Goal: Information Seeking & Learning: Learn about a topic

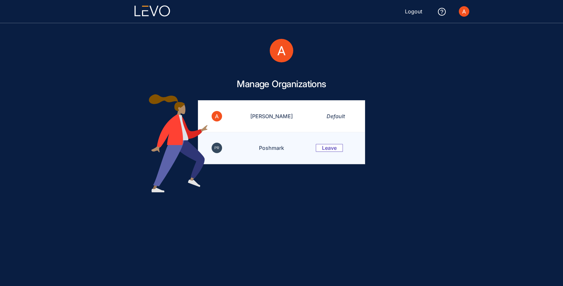
click at [267, 149] on td "Poshmark" at bounding box center [267, 148] width 81 height 32
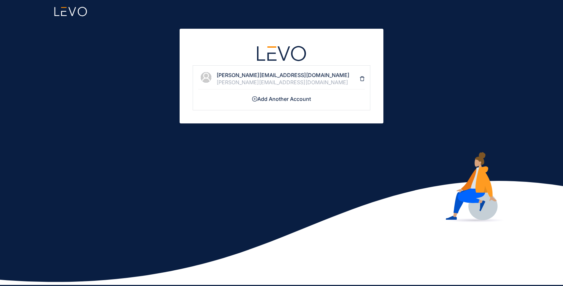
click at [245, 80] on div "[PERSON_NAME][EMAIL_ADDRESS][DOMAIN_NAME]" at bounding box center [287, 82] width 143 height 6
click at [243, 84] on div "[PERSON_NAME][EMAIL_ADDRESS][DOMAIN_NAME]" at bounding box center [287, 82] width 143 height 6
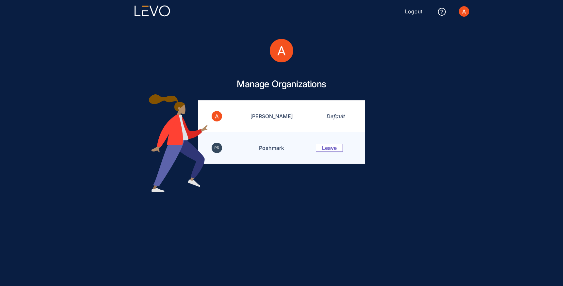
click at [269, 147] on td "Poshmark" at bounding box center [267, 148] width 81 height 32
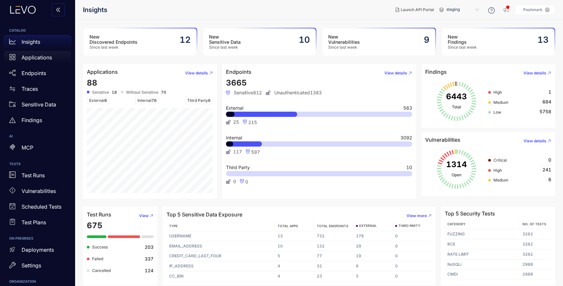
click at [34, 60] on p "Applications" at bounding box center [37, 58] width 30 height 6
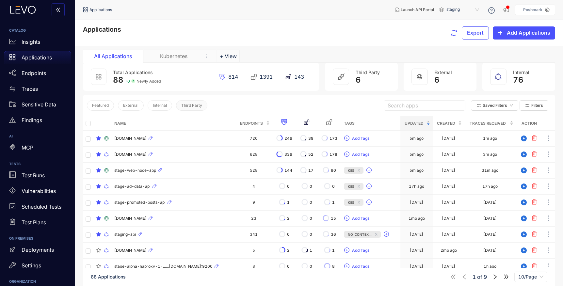
click at [194, 106] on span "Third Party" at bounding box center [191, 105] width 21 height 5
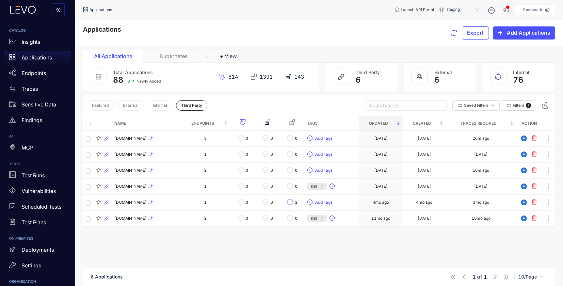
click at [174, 58] on div "Kubernetes" at bounding box center [173, 56] width 49 height 6
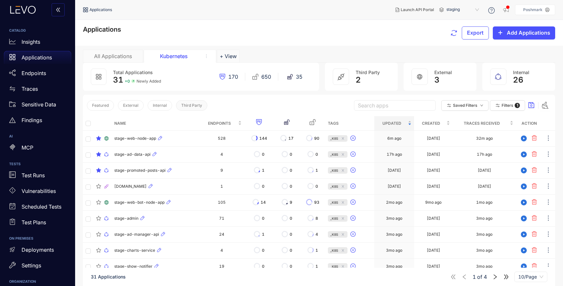
click at [192, 103] on span "Third Party" at bounding box center [191, 105] width 21 height 5
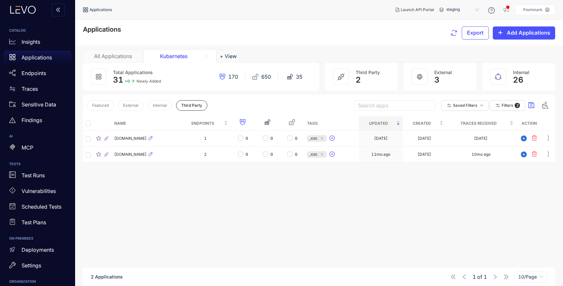
click at [120, 58] on div "All Applications" at bounding box center [112, 56] width 49 height 6
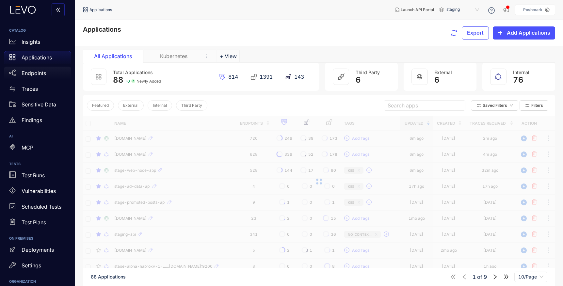
click at [26, 71] on p "Endpoints" at bounding box center [34, 73] width 24 height 6
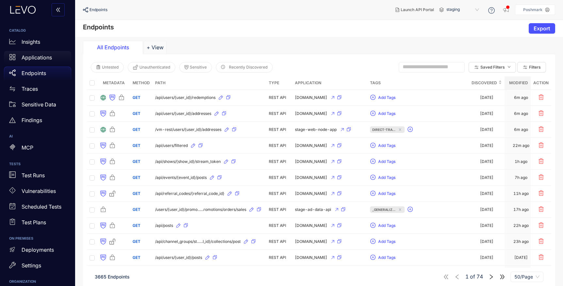
click at [43, 60] on p "Applications" at bounding box center [37, 58] width 30 height 6
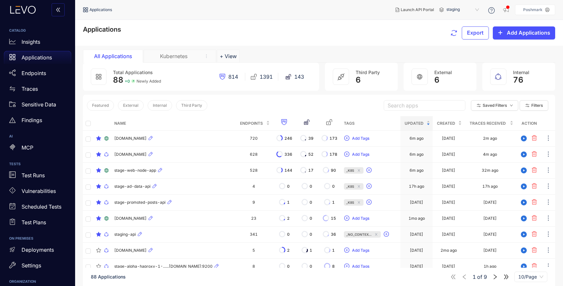
click at [183, 167] on div "stage-web-node-app" at bounding box center [173, 170] width 119 height 8
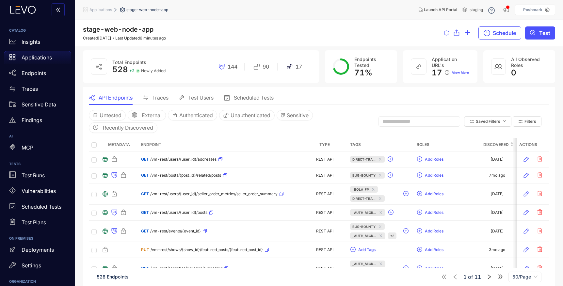
click at [161, 99] on span "Traces" at bounding box center [160, 98] width 16 height 6
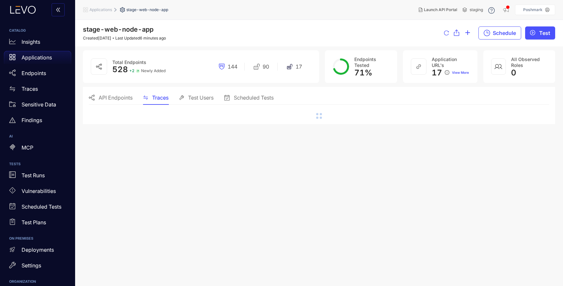
click at [108, 97] on span "API Endpoints" at bounding box center [116, 98] width 34 height 6
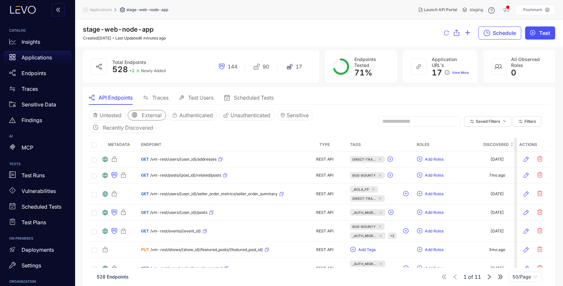
click at [149, 116] on span "External" at bounding box center [152, 115] width 20 height 6
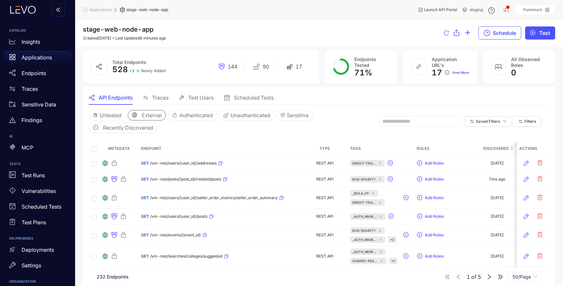
click at [104, 10] on span "Applications" at bounding box center [100, 10] width 23 height 5
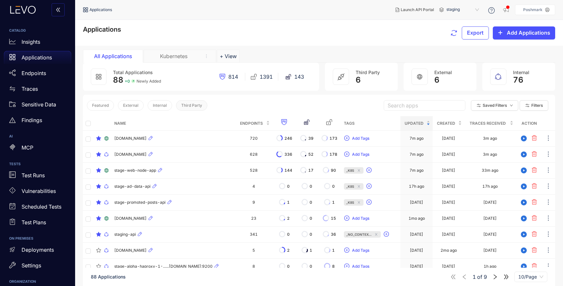
click at [188, 106] on span "Third Party" at bounding box center [191, 105] width 21 height 5
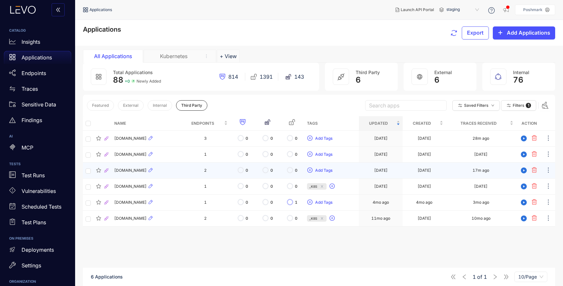
click at [178, 170] on div "payments.sandbox.braintree-api.com" at bounding box center [145, 170] width 63 height 8
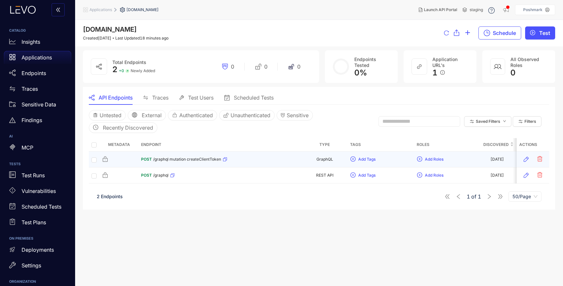
click at [256, 155] on div "POST /graphql mutation createClientToken" at bounding box center [220, 159] width 158 height 10
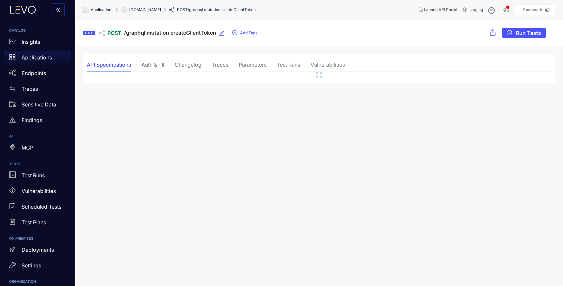
click at [226, 68] on div "Traces" at bounding box center [220, 65] width 16 height 14
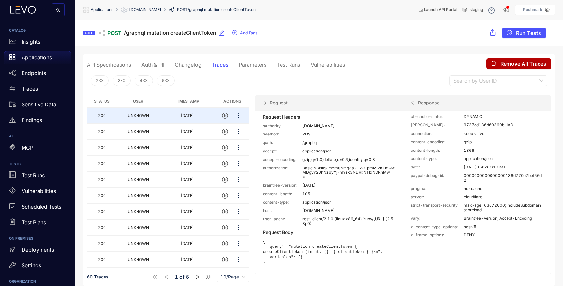
scroll to position [46, 0]
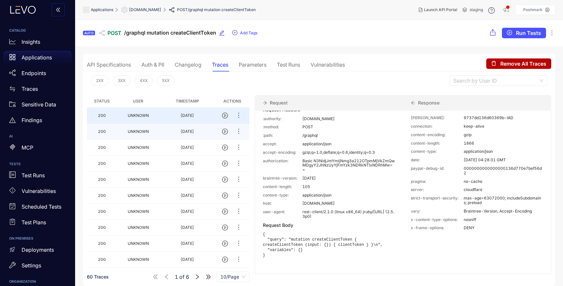
click at [206, 131] on td "2d ago" at bounding box center [187, 132] width 55 height 16
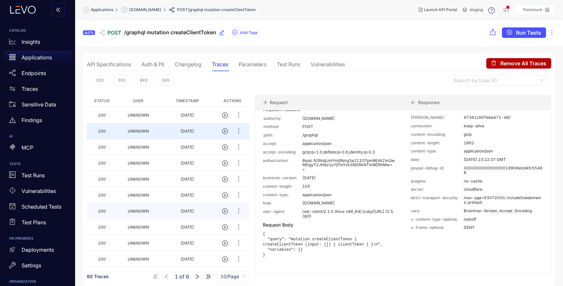
click at [197, 209] on td "2d ago" at bounding box center [187, 211] width 55 height 16
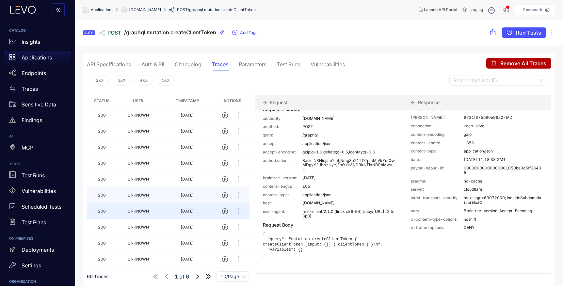
click at [197, 199] on td "2d ago" at bounding box center [187, 195] width 55 height 16
